Goal: Task Accomplishment & Management: Use online tool/utility

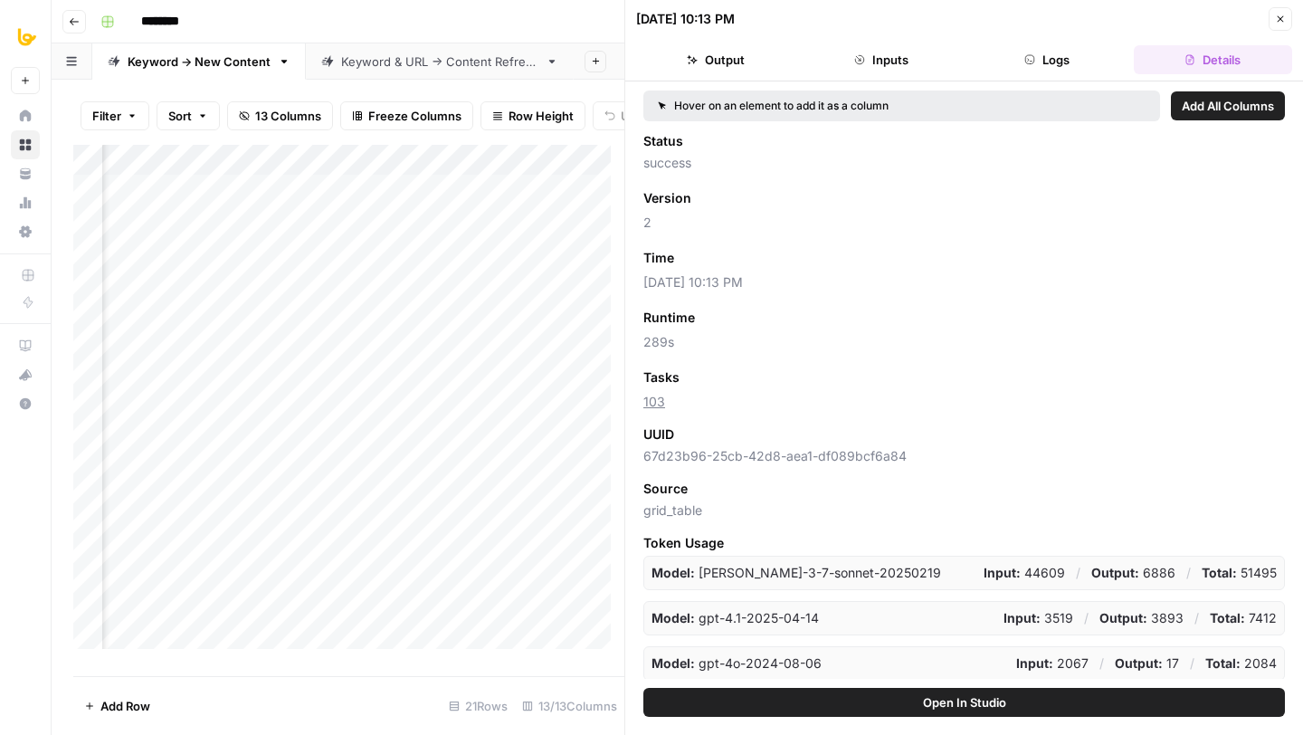
scroll to position [0, 1188]
click at [1277, 14] on icon "button" at bounding box center [1280, 19] width 11 height 11
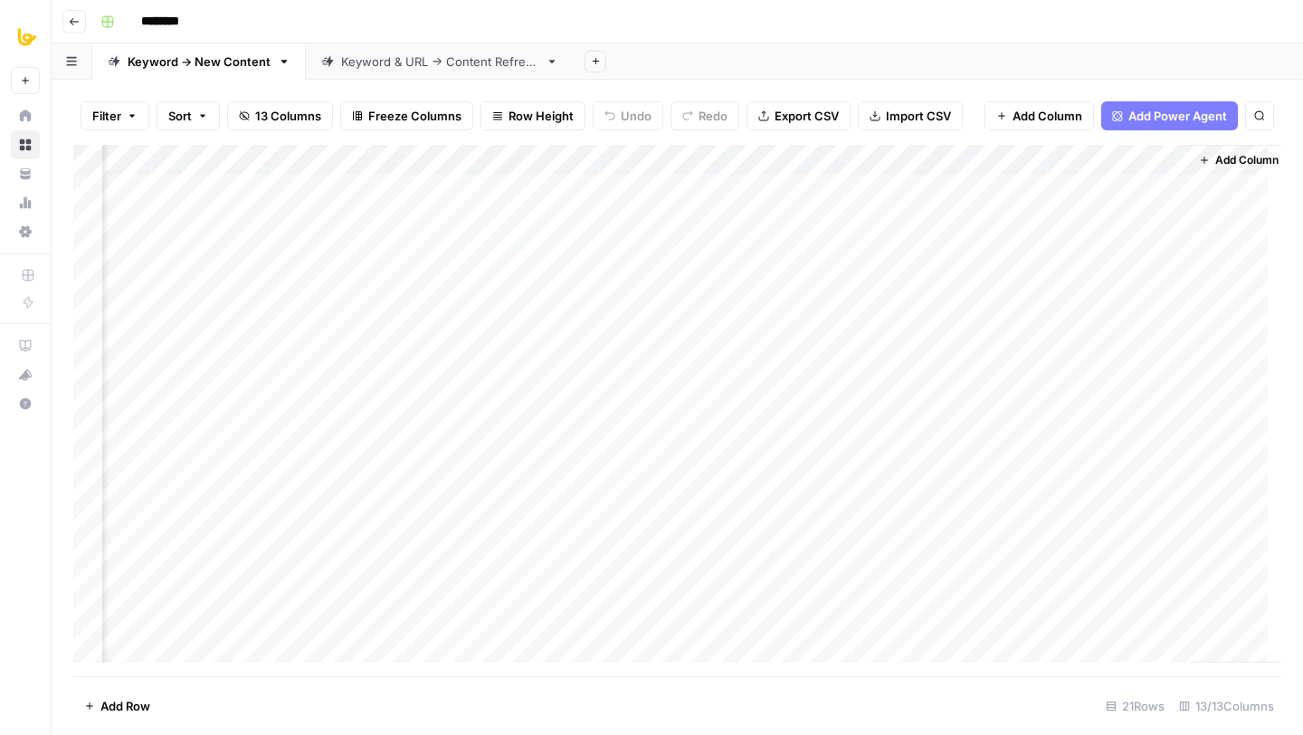
scroll to position [0, 1002]
click at [1019, 157] on div "Add Column" at bounding box center [677, 410] width 1208 height 531
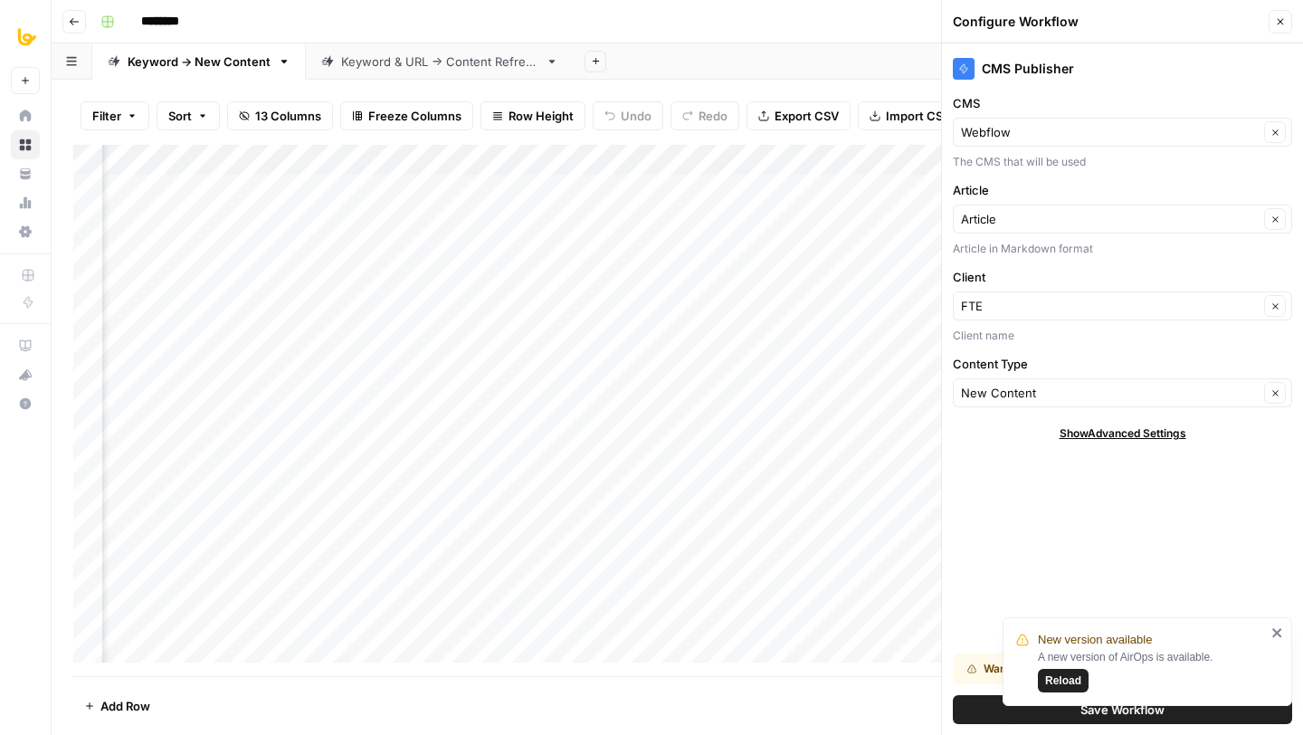
click at [974, 716] on button "Save Workflow" at bounding box center [1122, 709] width 339 height 29
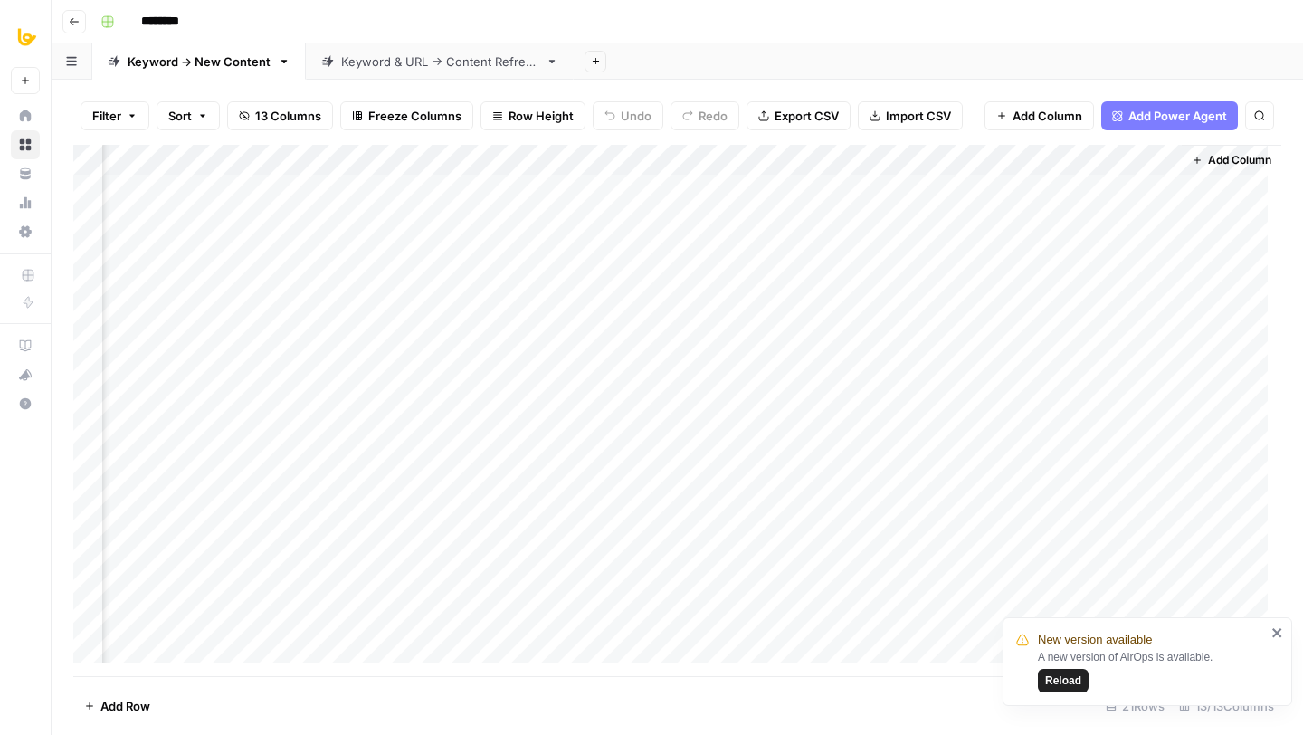
click at [1271, 637] on icon "close" at bounding box center [1277, 632] width 13 height 14
click at [441, 336] on div "Add Column" at bounding box center [677, 410] width 1208 height 531
click at [437, 376] on div "Add Column" at bounding box center [677, 410] width 1208 height 531
click at [426, 407] on div "Add Column" at bounding box center [677, 410] width 1208 height 531
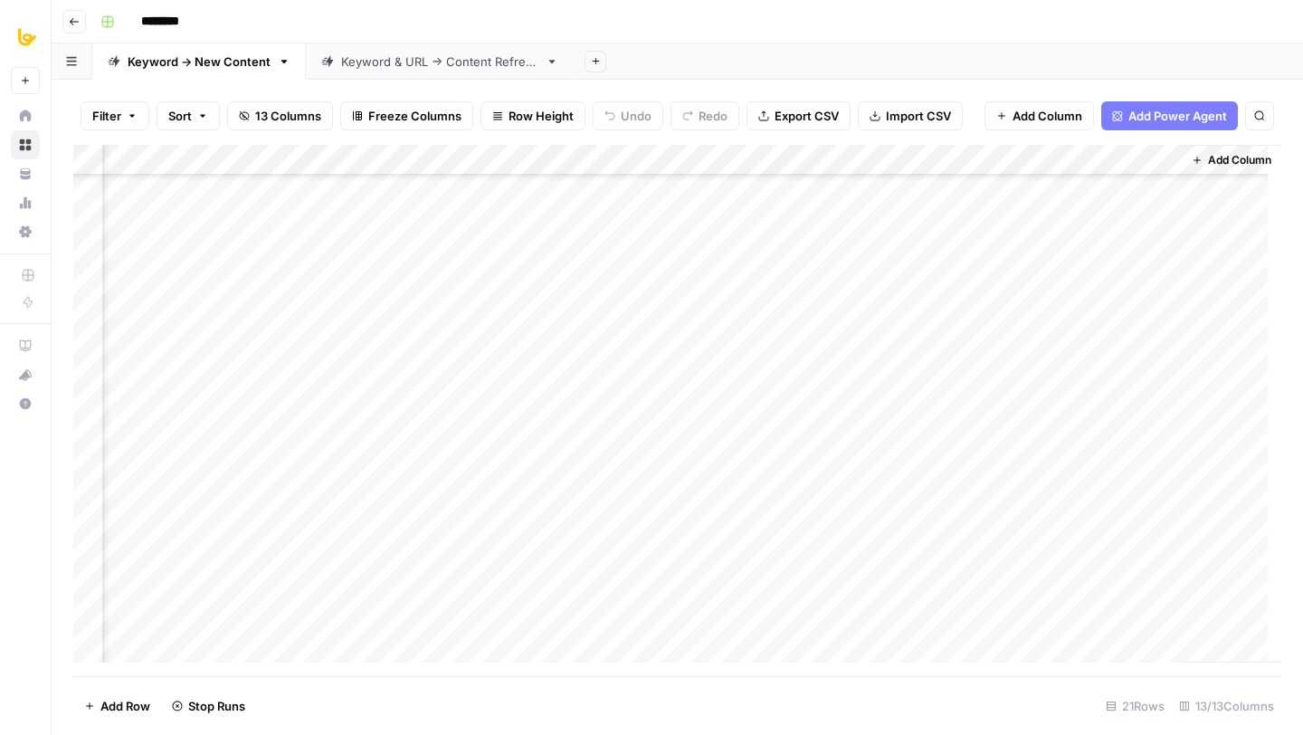
click at [426, 426] on div "Add Column" at bounding box center [677, 410] width 1208 height 531
click at [420, 455] on div "Add Column" at bounding box center [677, 410] width 1208 height 531
click at [415, 488] on div "Add Column" at bounding box center [677, 410] width 1208 height 531
click at [417, 518] on div "Add Column" at bounding box center [677, 410] width 1208 height 531
click at [412, 547] on div "Add Column" at bounding box center [677, 410] width 1208 height 531
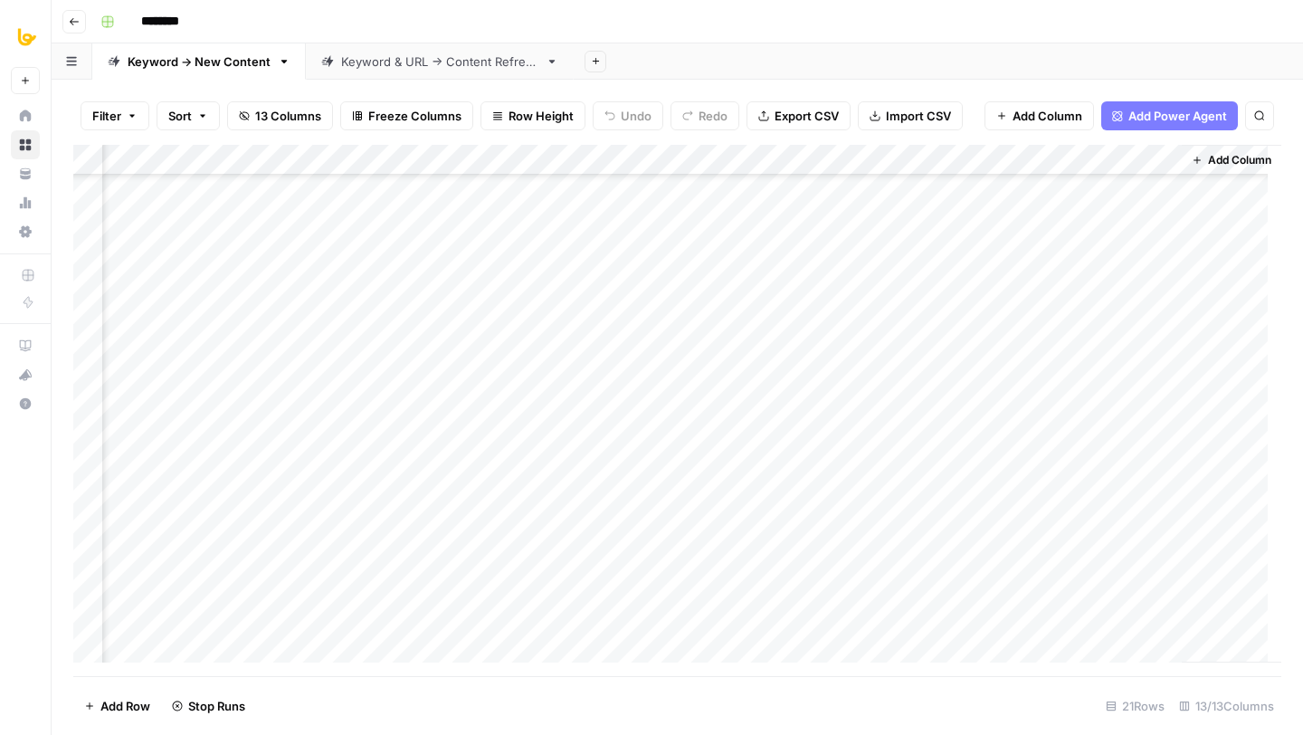
click at [430, 587] on div "Add Column" at bounding box center [677, 410] width 1208 height 531
click at [426, 610] on div "Add Column" at bounding box center [677, 410] width 1208 height 531
